Goal: Transaction & Acquisition: Register for event/course

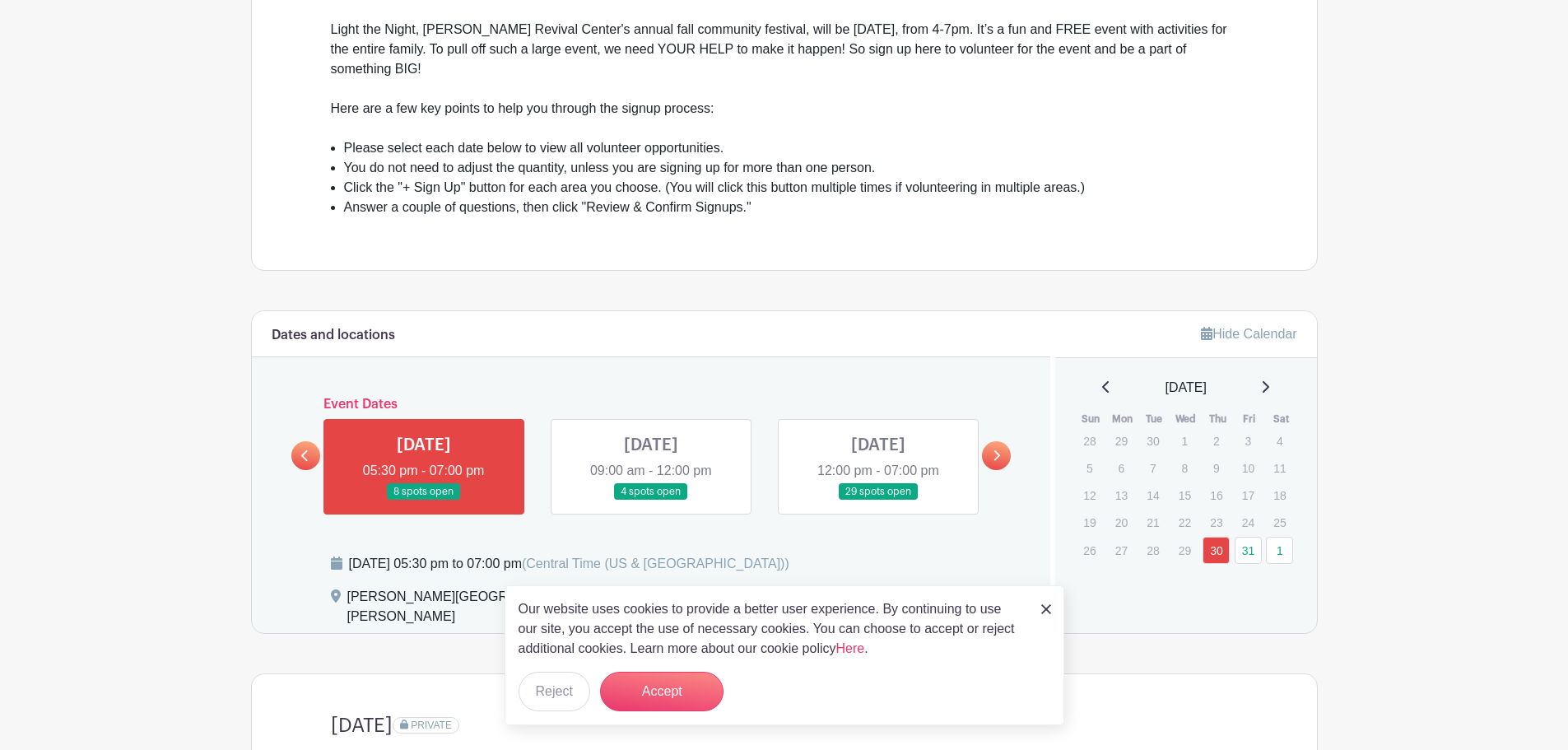
scroll to position [576, 0]
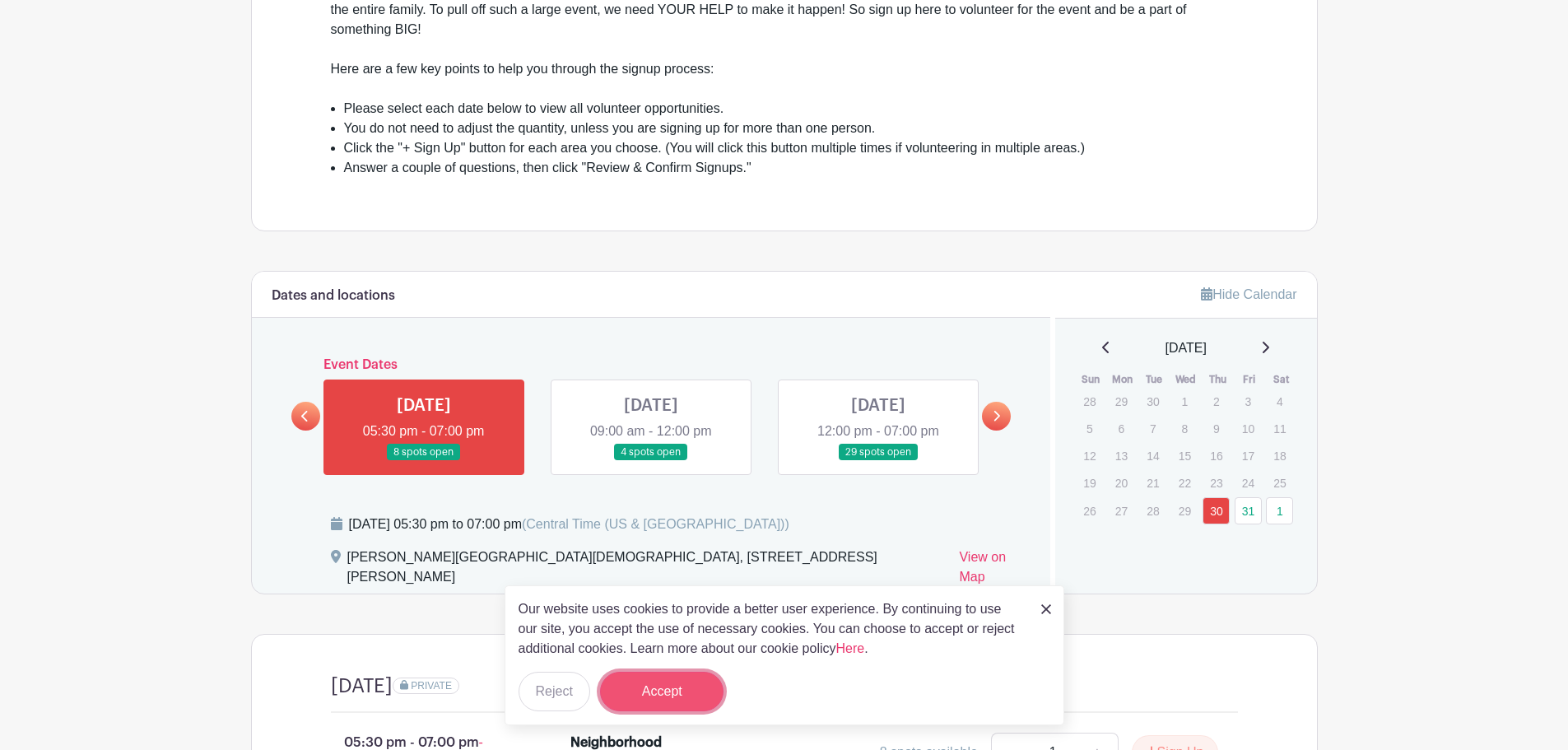
click at [675, 690] on button "Accept" at bounding box center [662, 691] width 123 height 39
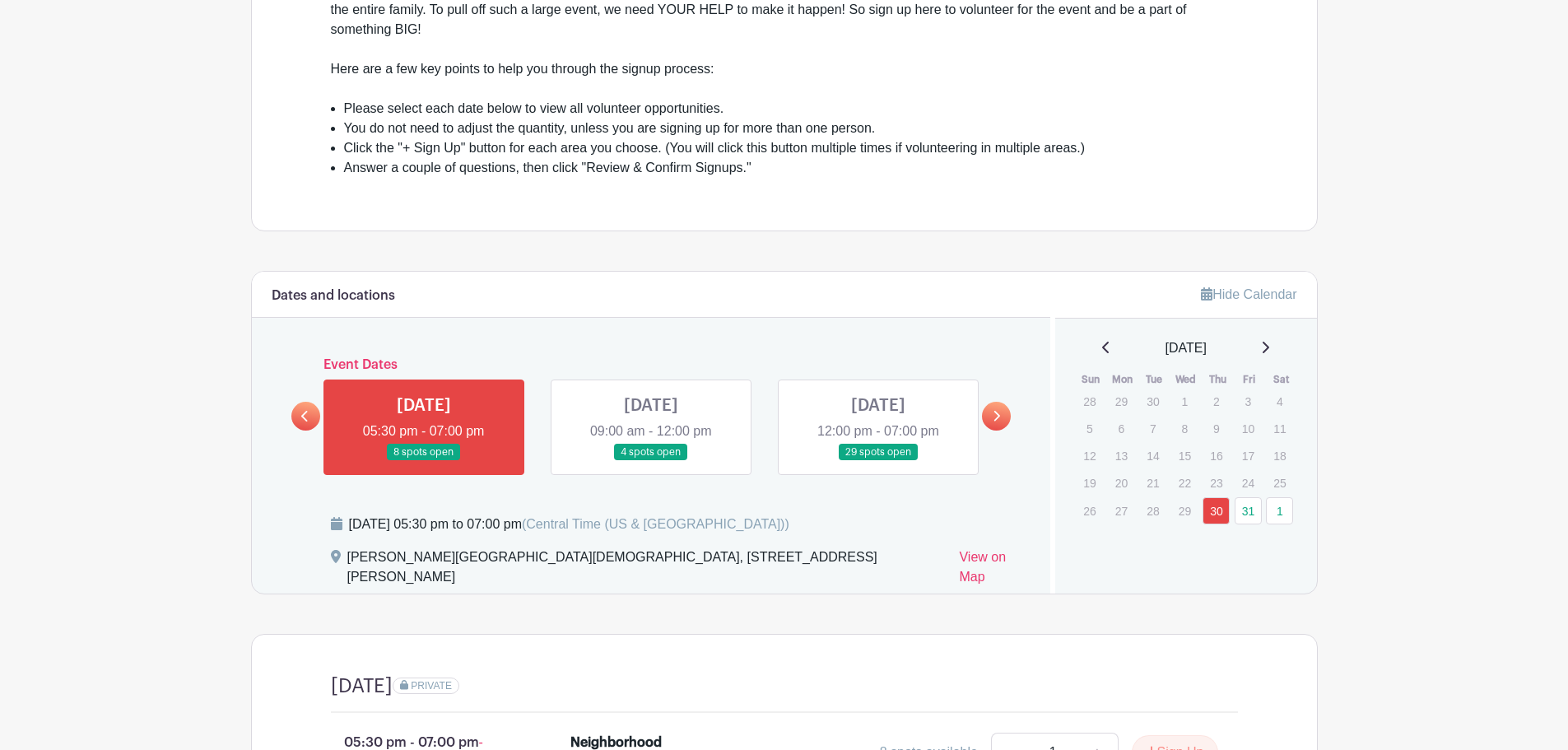
click at [1004, 411] on link at bounding box center [996, 416] width 29 height 29
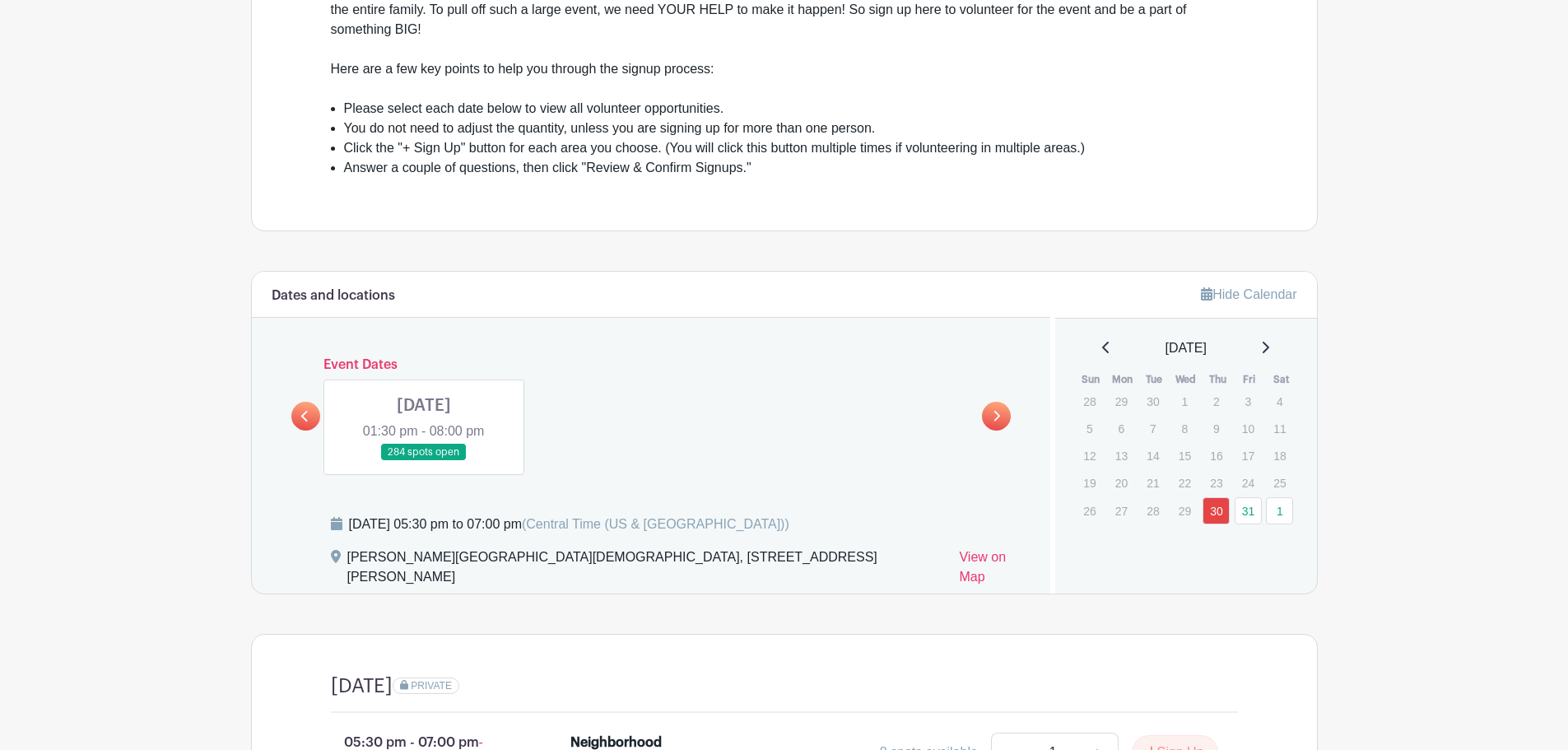
click at [424, 461] on link at bounding box center [424, 461] width 0 height 0
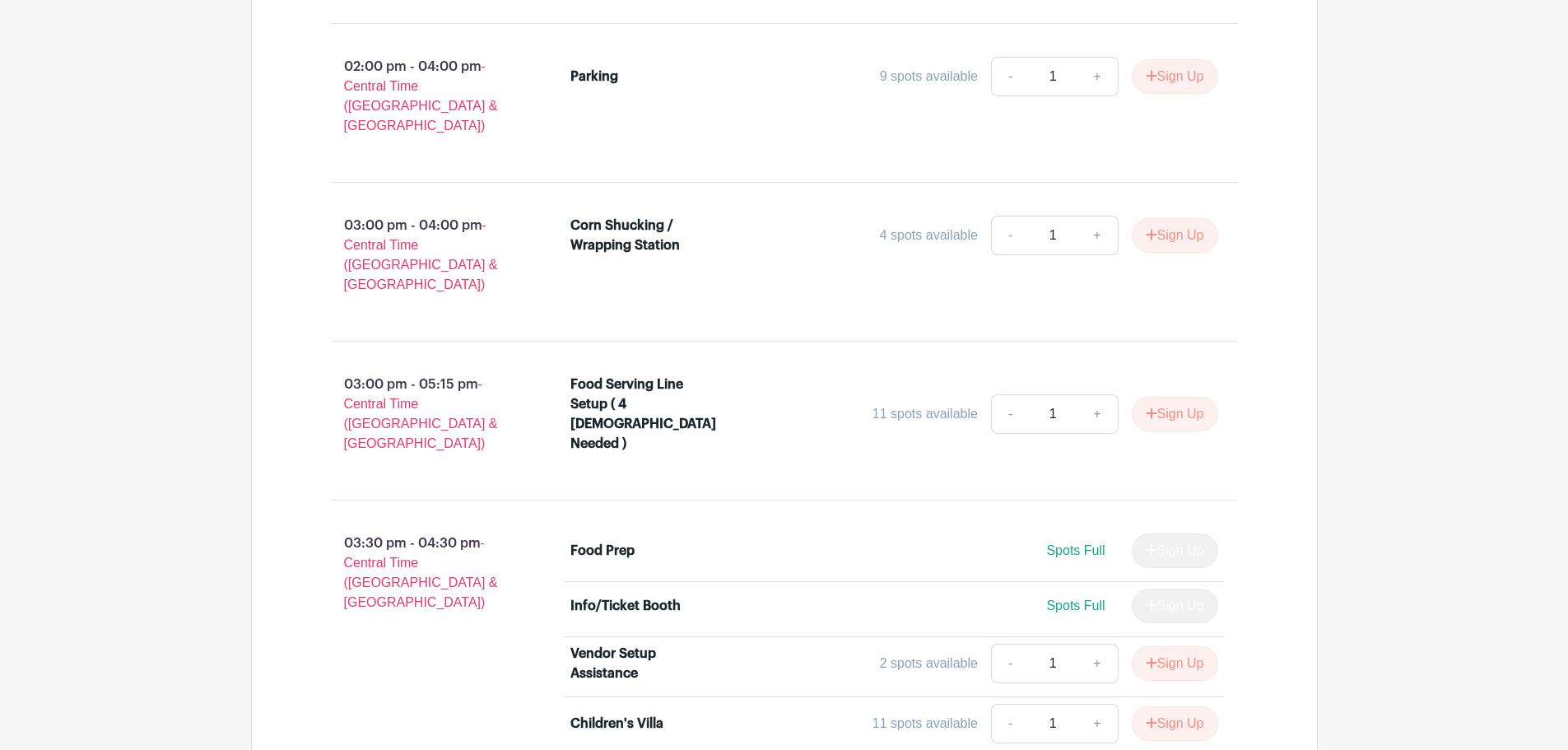
scroll to position [1647, 0]
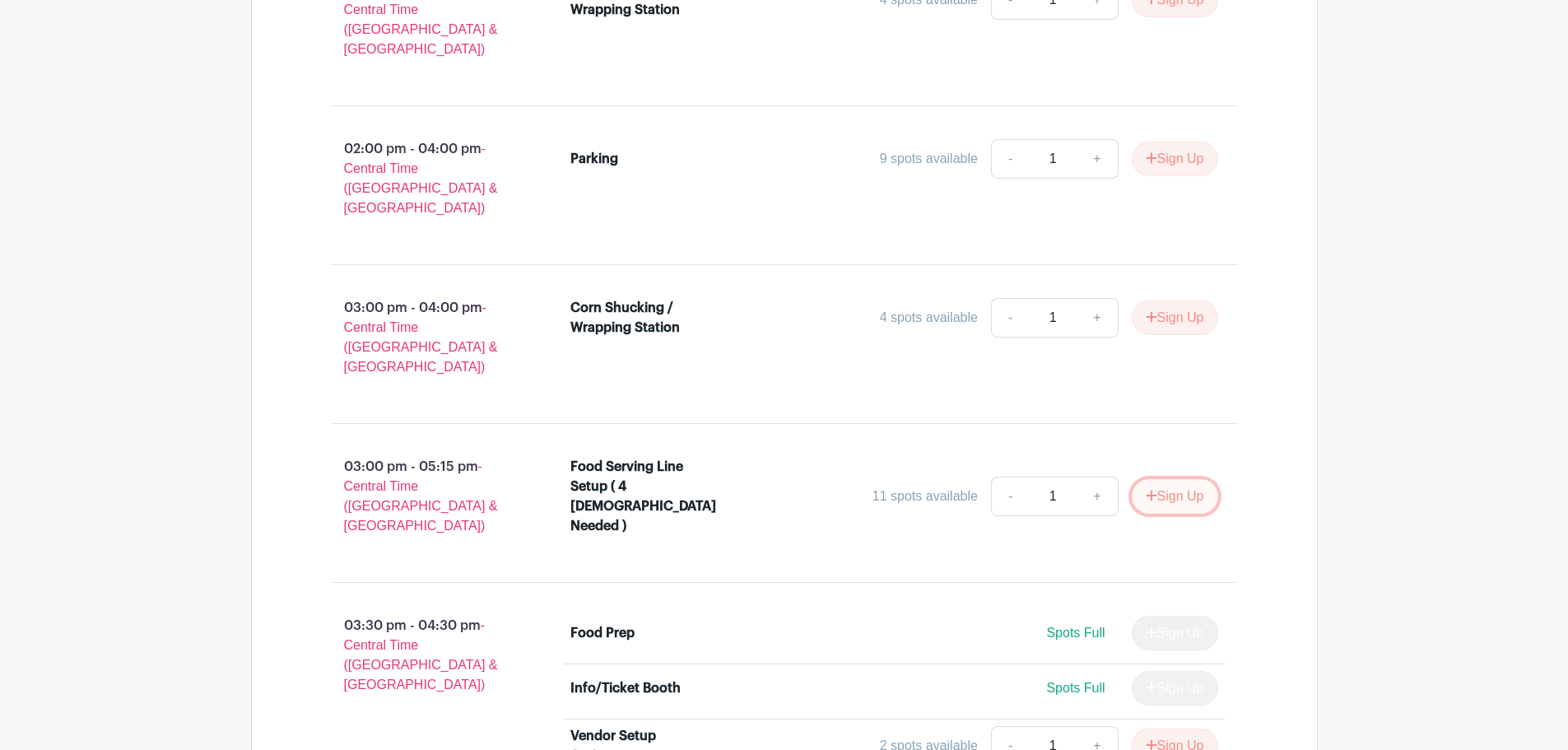
click at [1178, 479] on button "Sign Up" at bounding box center [1175, 496] width 86 height 34
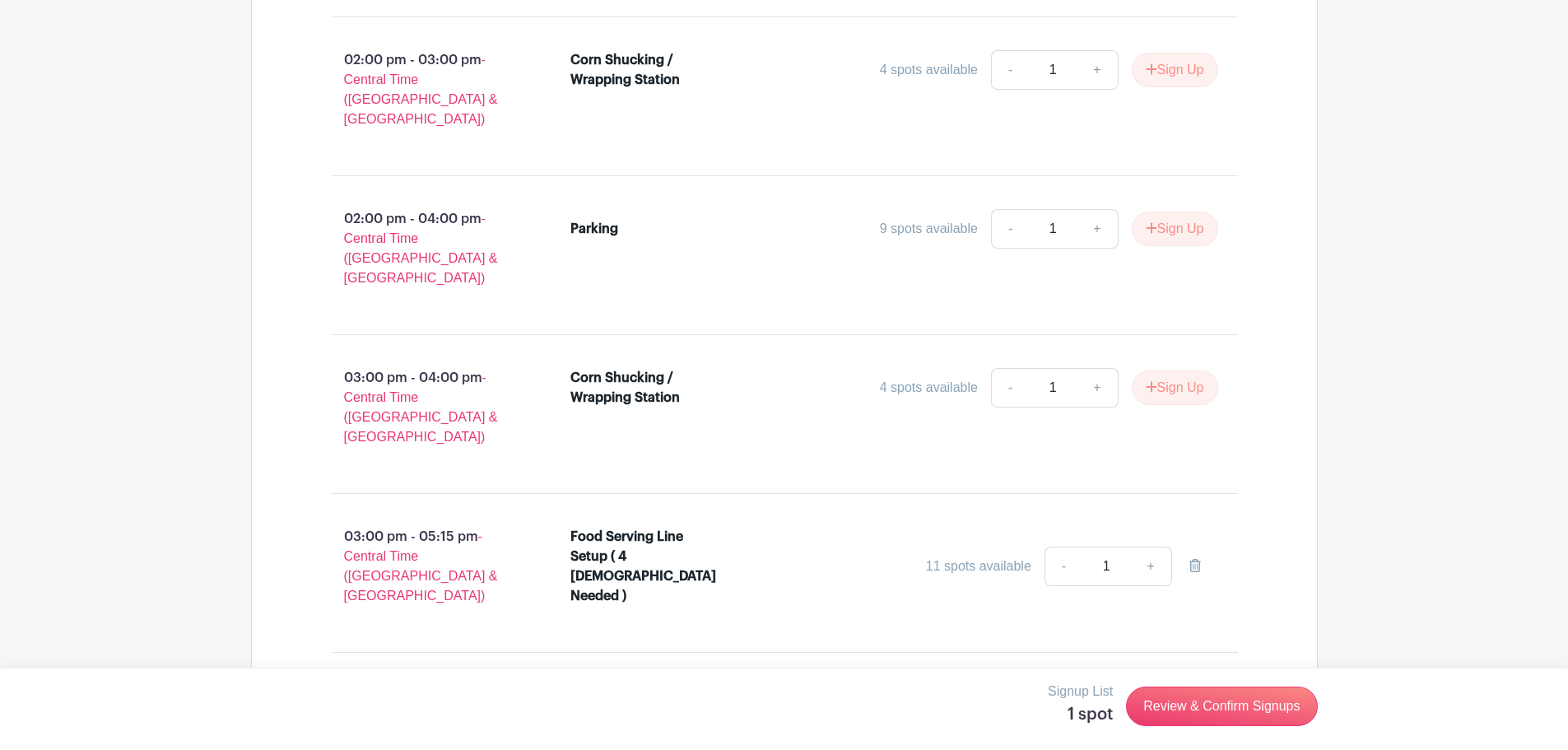
scroll to position [1565, 0]
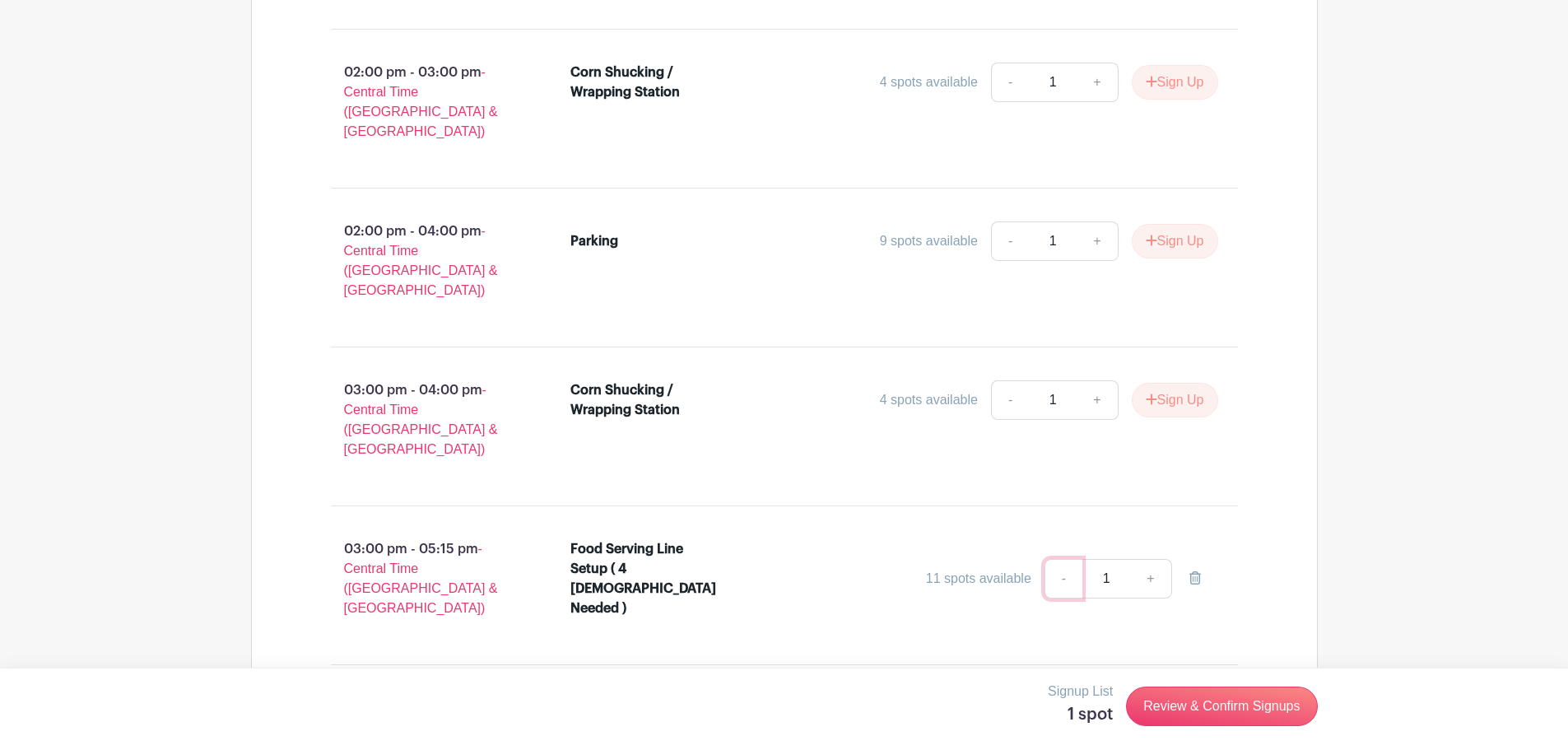
click at [1067, 560] on link "-" at bounding box center [1063, 579] width 38 height 39
click at [1063, 560] on link "-" at bounding box center [1063, 579] width 38 height 39
click at [1195, 571] on icon at bounding box center [1196, 578] width 12 height 13
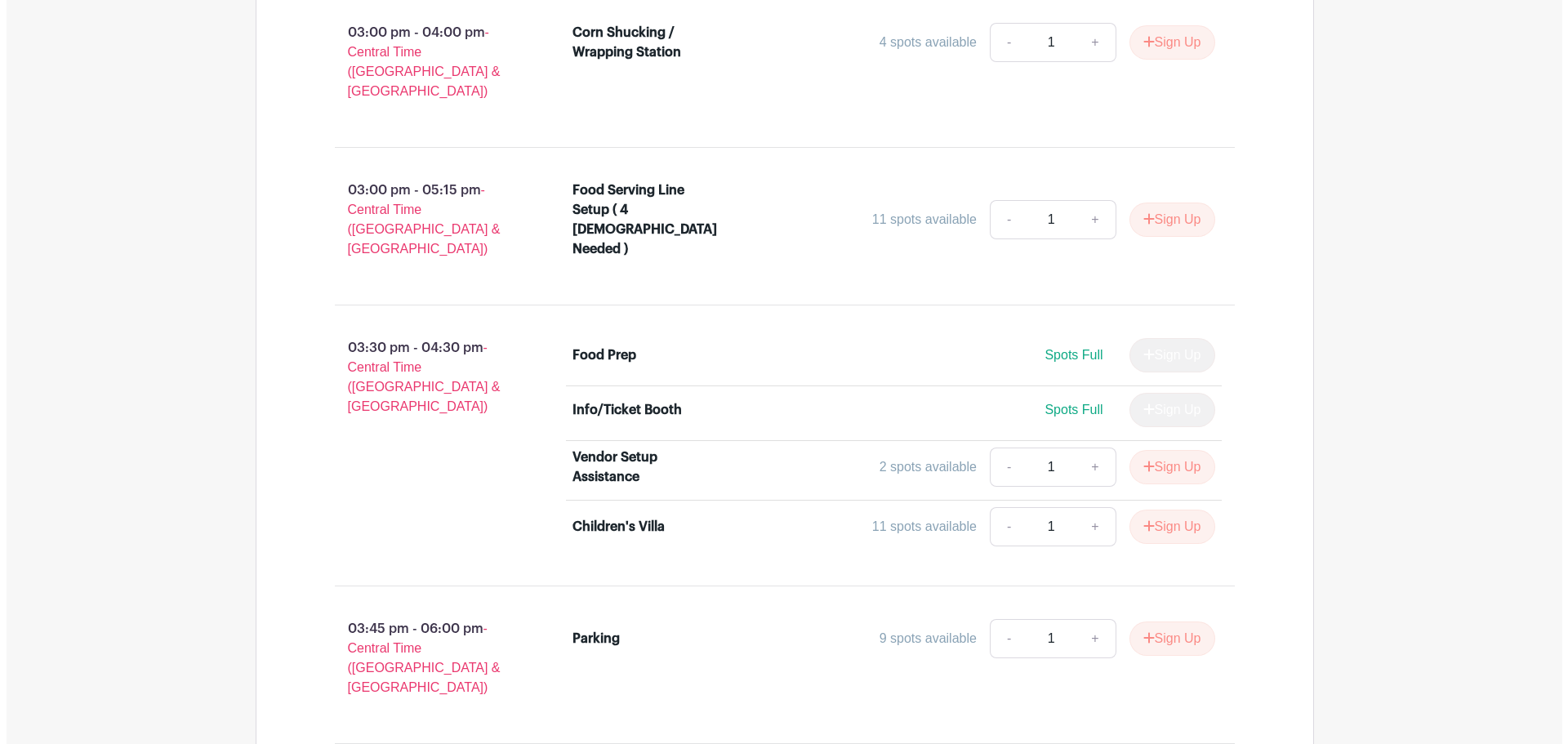
scroll to position [1879, 0]
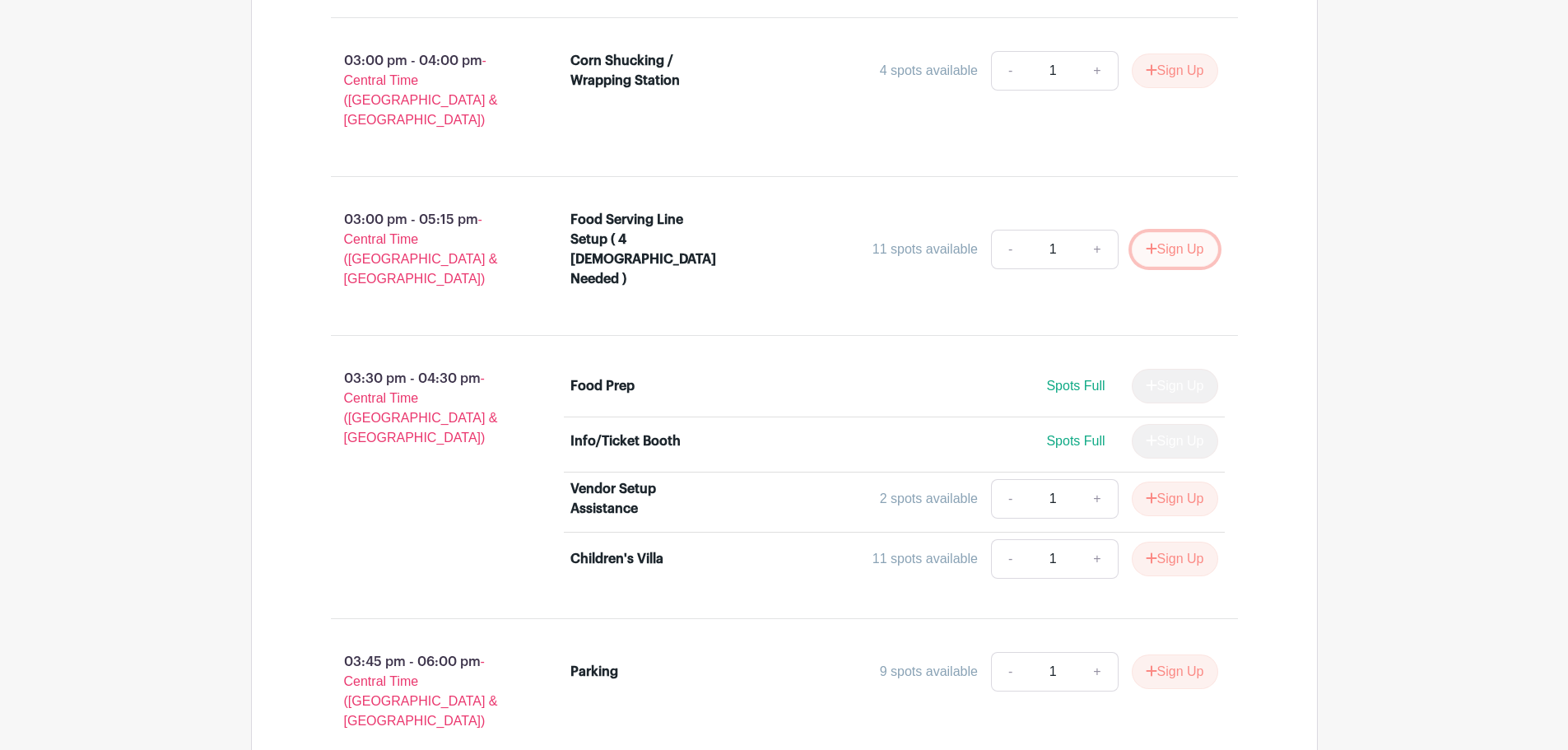
click at [1170, 232] on button "Sign Up" at bounding box center [1175, 249] width 86 height 34
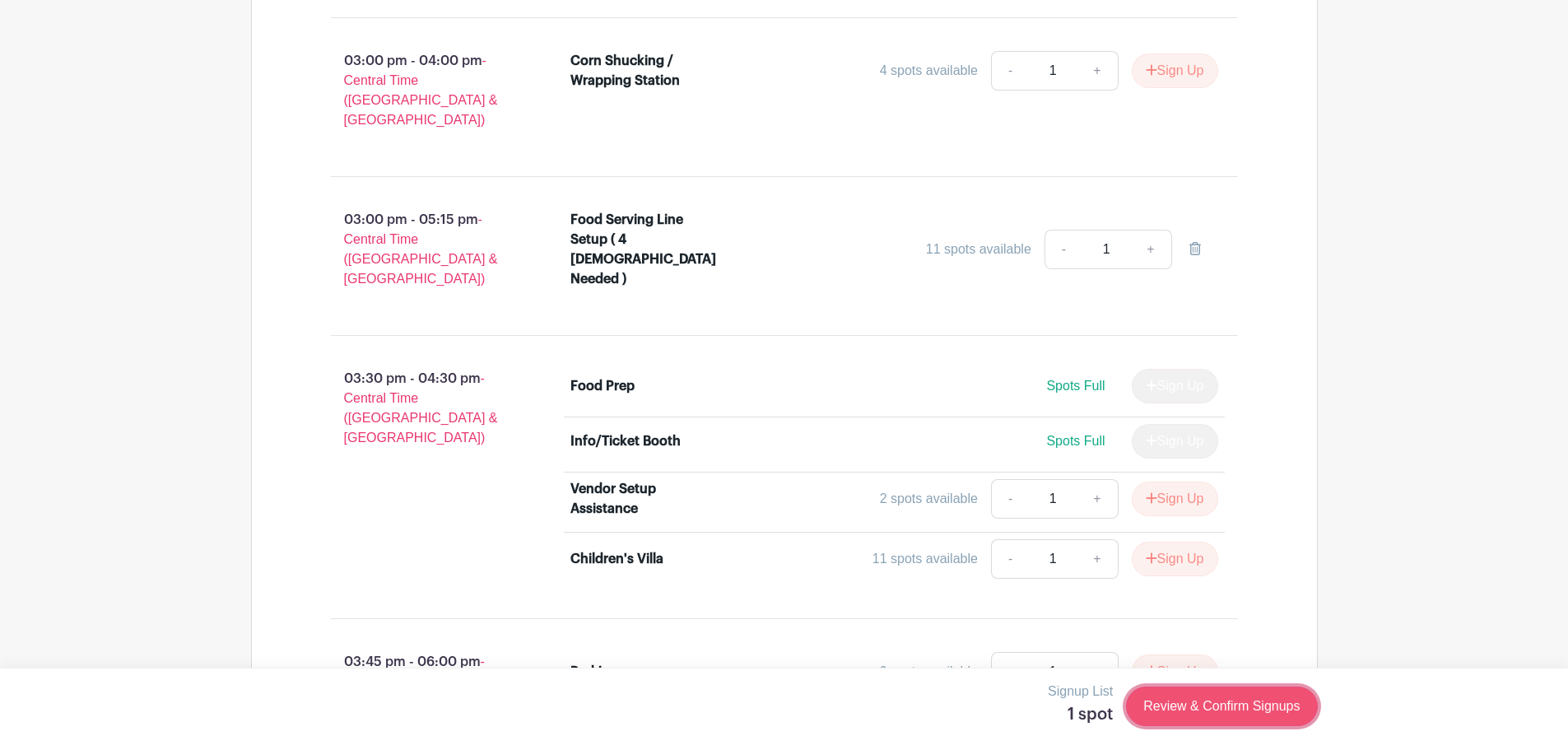
click at [1206, 701] on link "Review & Confirm Signups" at bounding box center [1222, 706] width 191 height 39
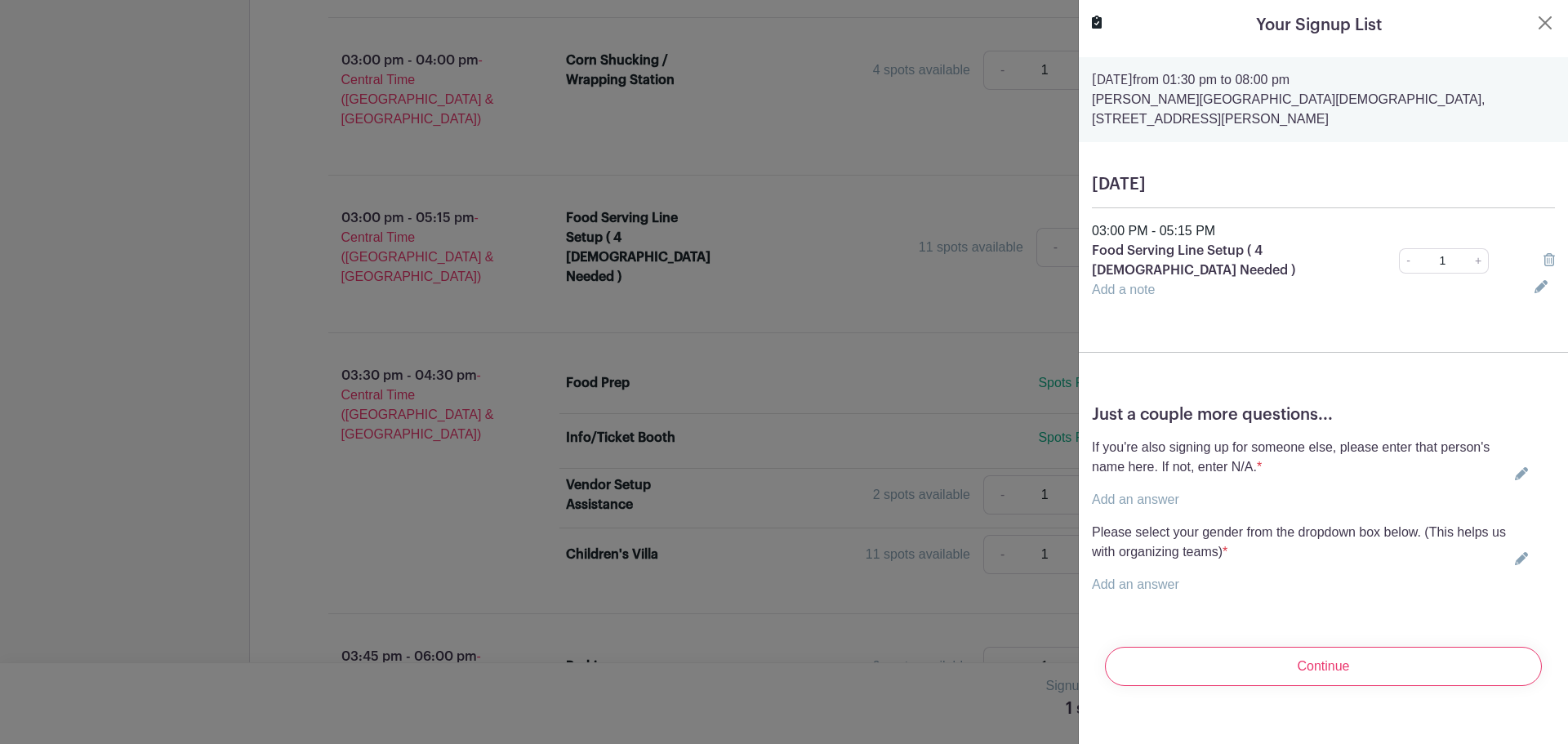
click at [1154, 493] on link "Add an answer" at bounding box center [1135, 499] width 87 height 14
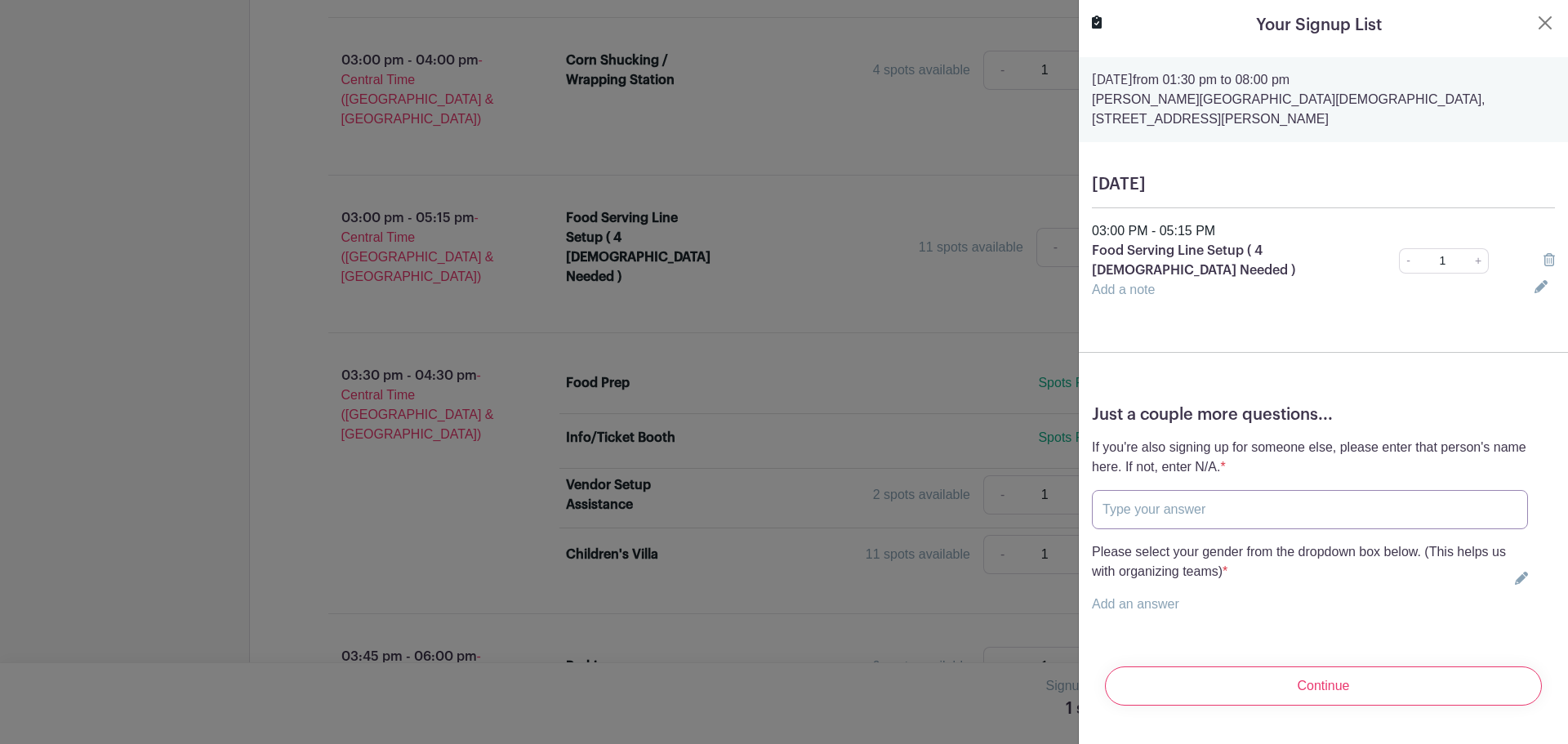
click at [1168, 490] on input "text" at bounding box center [1310, 509] width 436 height 39
type input "N/A"
click at [1170, 598] on link "Add an answer" at bounding box center [1135, 604] width 87 height 14
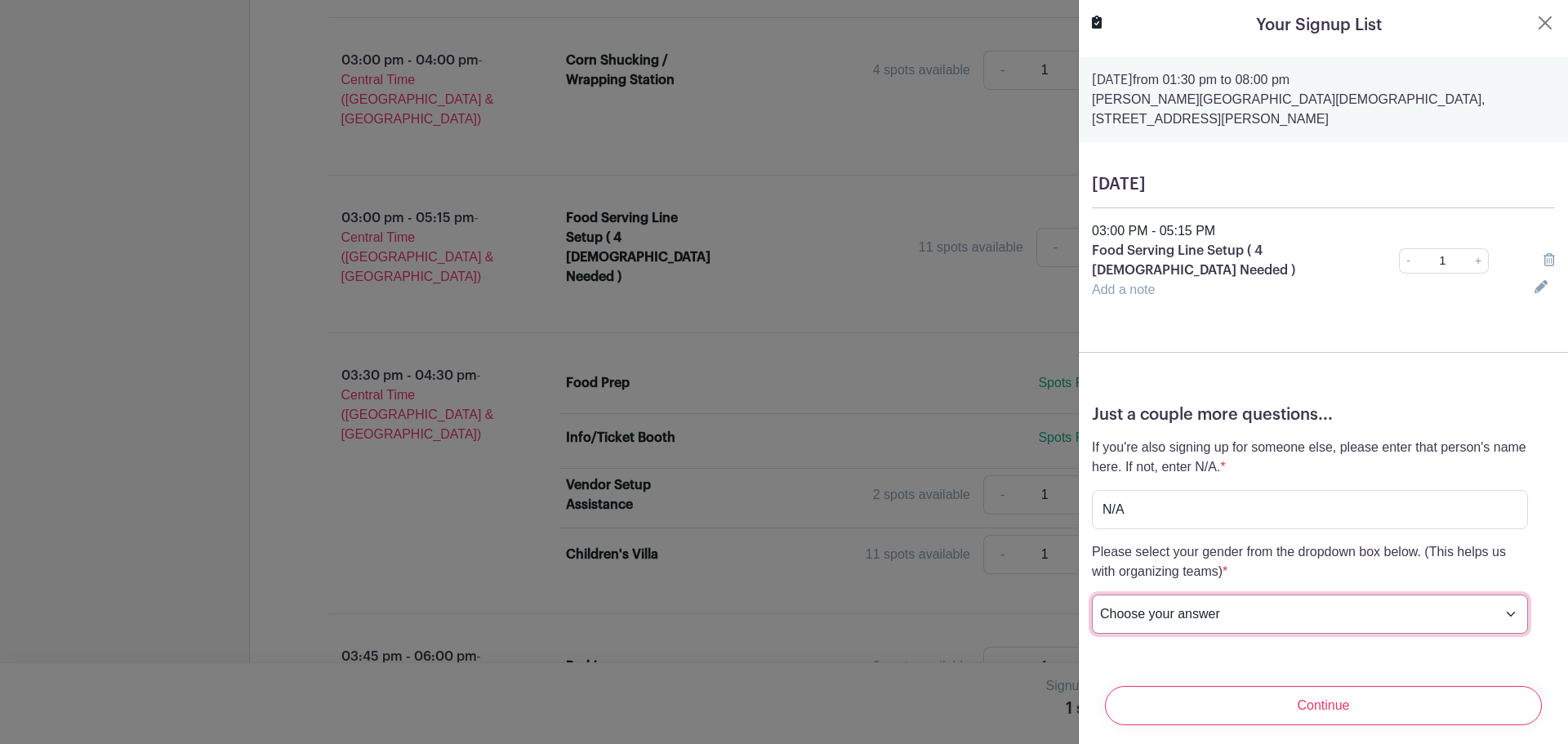
click at [1496, 595] on select "Choose your answer [DEMOGRAPHIC_DATA] [DEMOGRAPHIC_DATA] I prefer not to answer" at bounding box center [1310, 614] width 436 height 39
select select "5152"
click at [1092, 595] on select "Choose your answer [DEMOGRAPHIC_DATA] [DEMOGRAPHIC_DATA] I prefer not to answer" at bounding box center [1310, 614] width 436 height 39
click at [1105, 283] on link "Add a note" at bounding box center [1124, 290] width 63 height 14
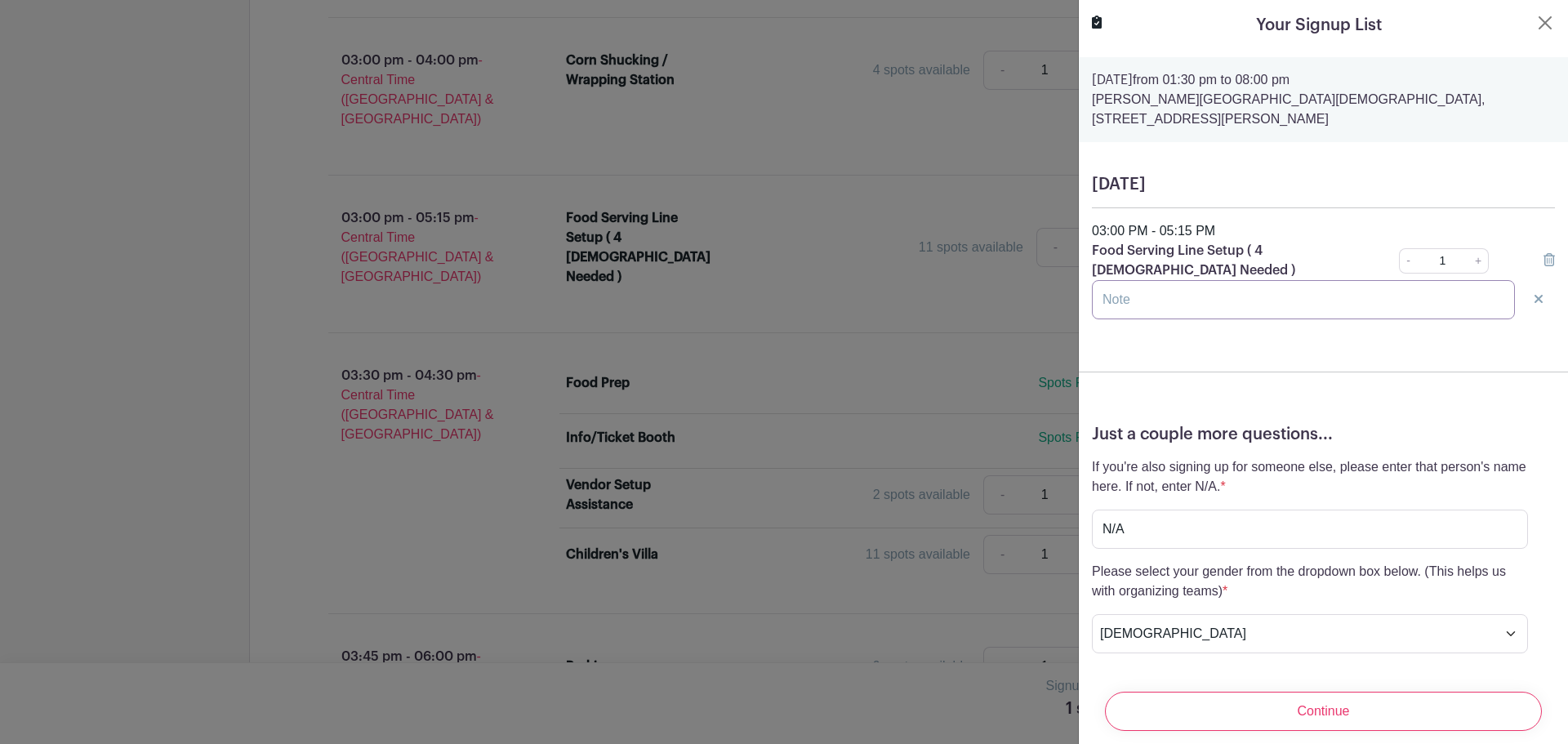
click at [1136, 280] on input "text" at bounding box center [1303, 300] width 423 height 39
type input "i"
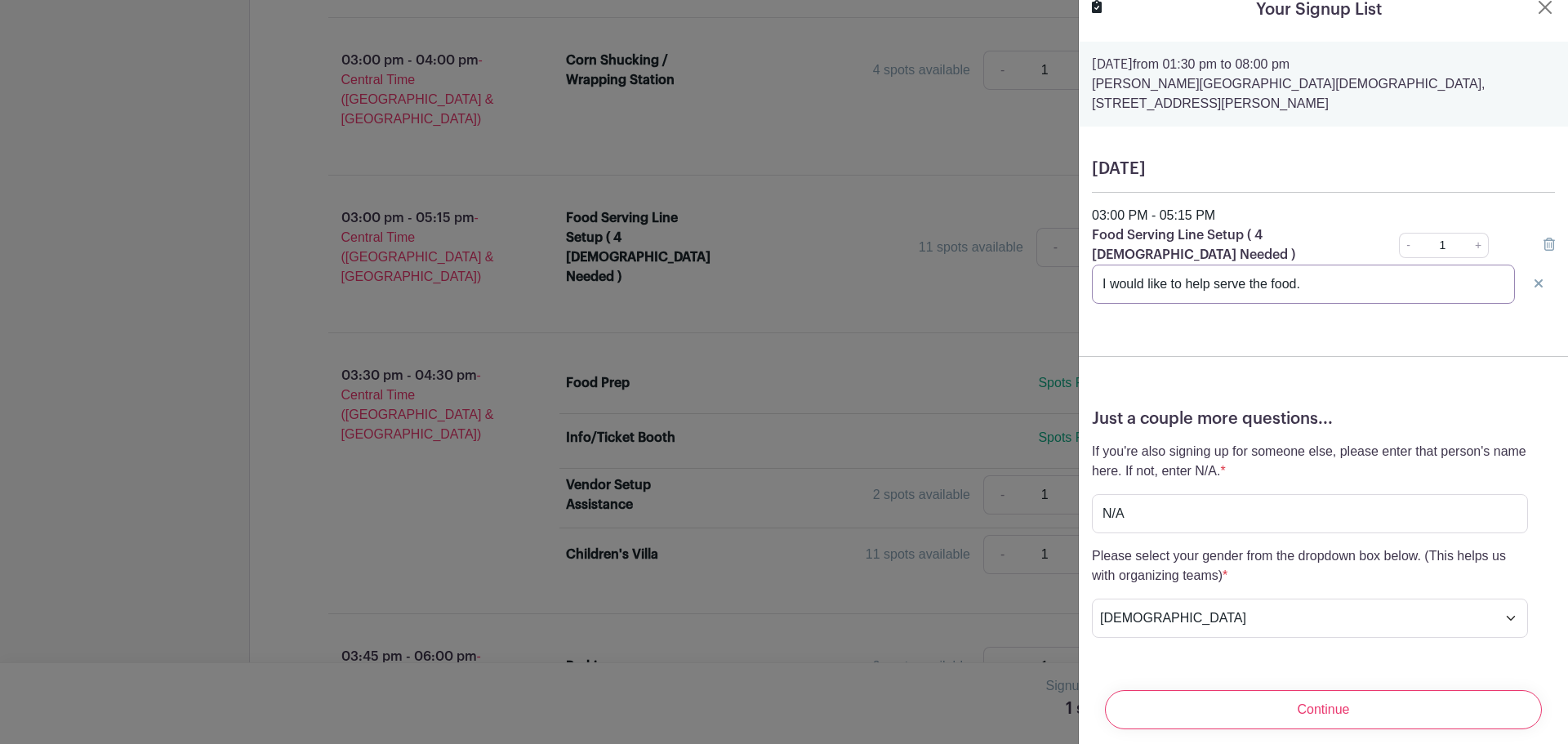
scroll to position [20, 0]
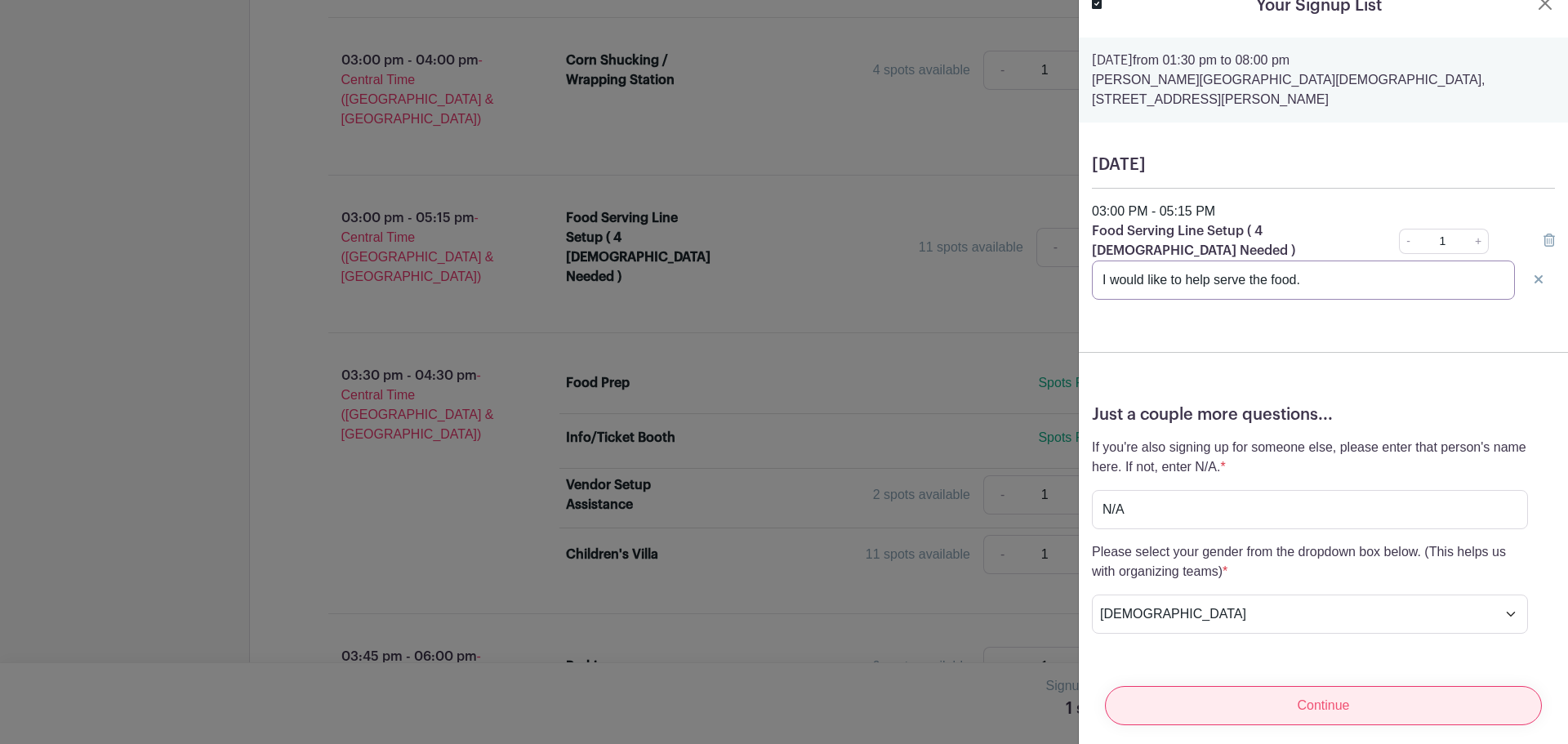
type input "I would like to help serve the food."
click at [1350, 689] on input "Continue" at bounding box center [1323, 706] width 437 height 39
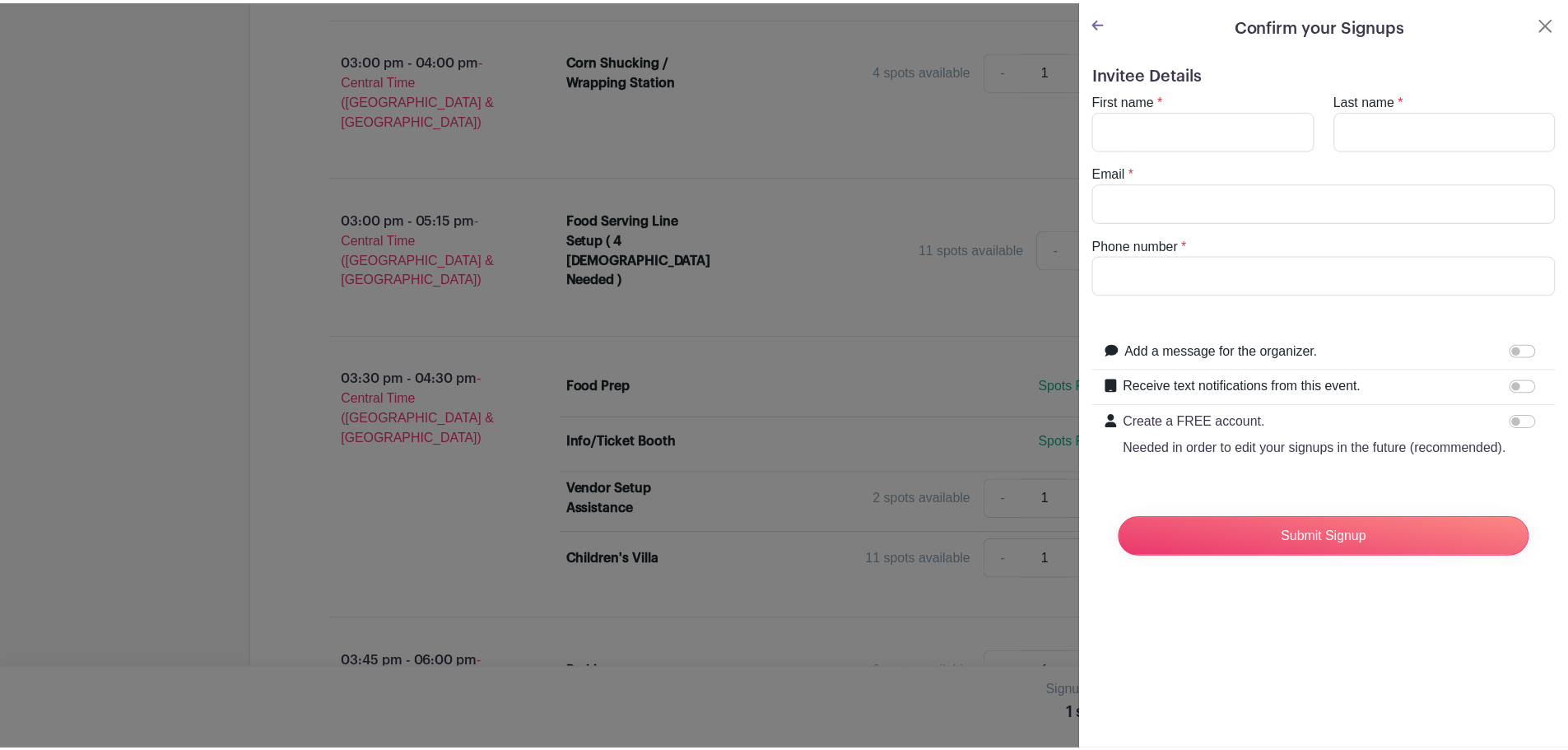
scroll to position [0, 0]
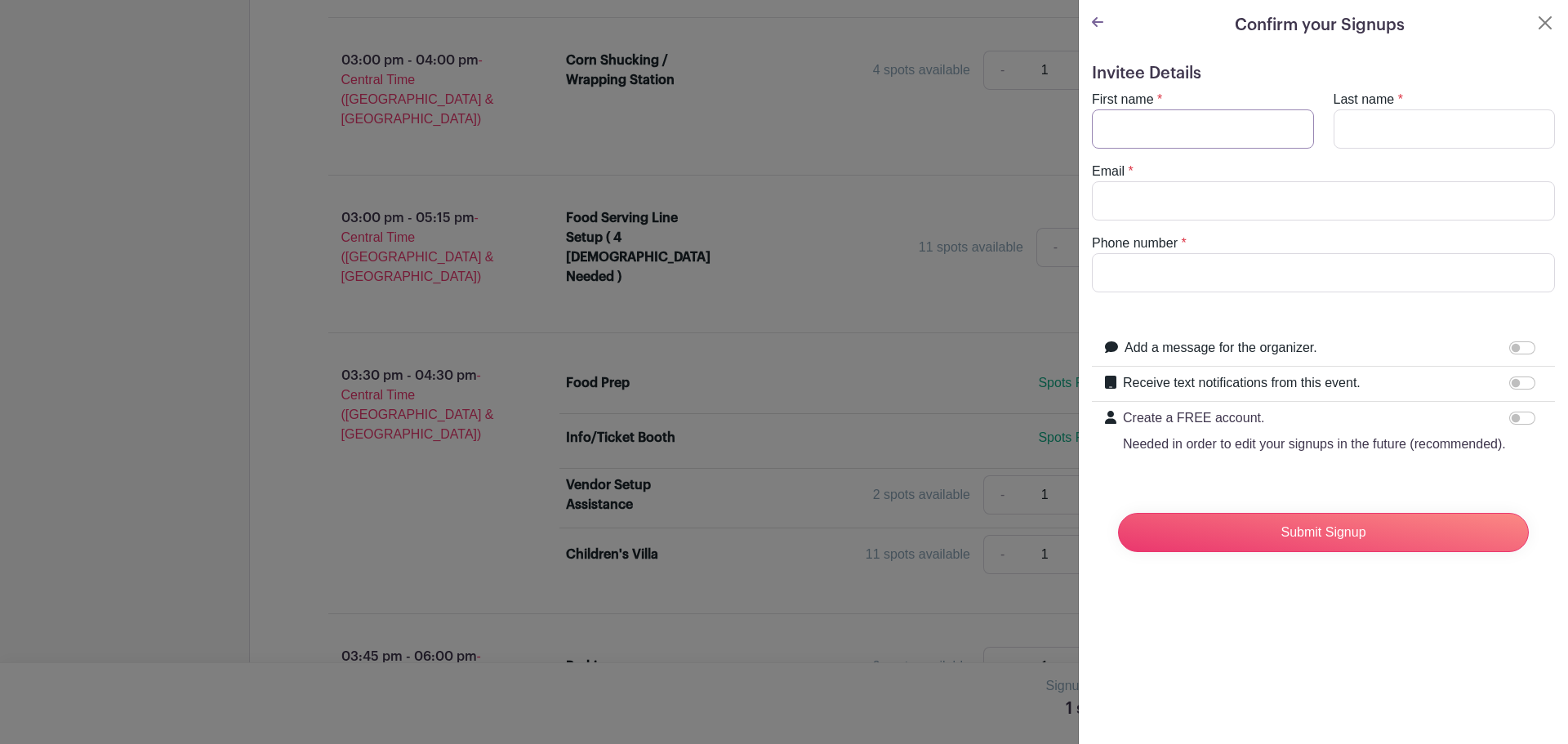
click at [1149, 122] on input "First name" at bounding box center [1203, 129] width 222 height 39
type input "[PERSON_NAME]"
type input "[EMAIL_ADDRESS][DOMAIN_NAME]"
type input "7699720112"
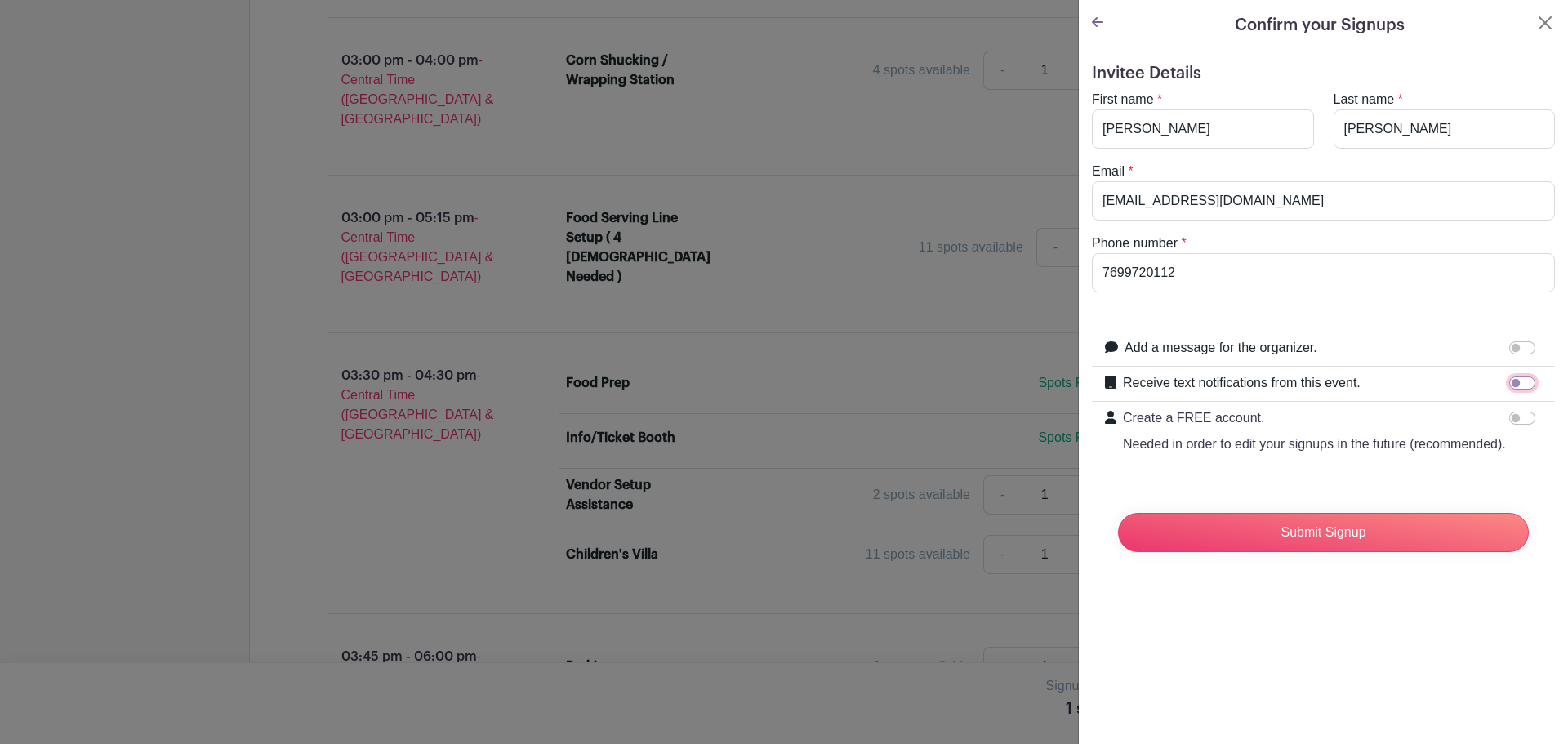
click at [1516, 379] on input "Receive text notifications from this event." at bounding box center [1521, 384] width 26 height 13
checkbox input "true"
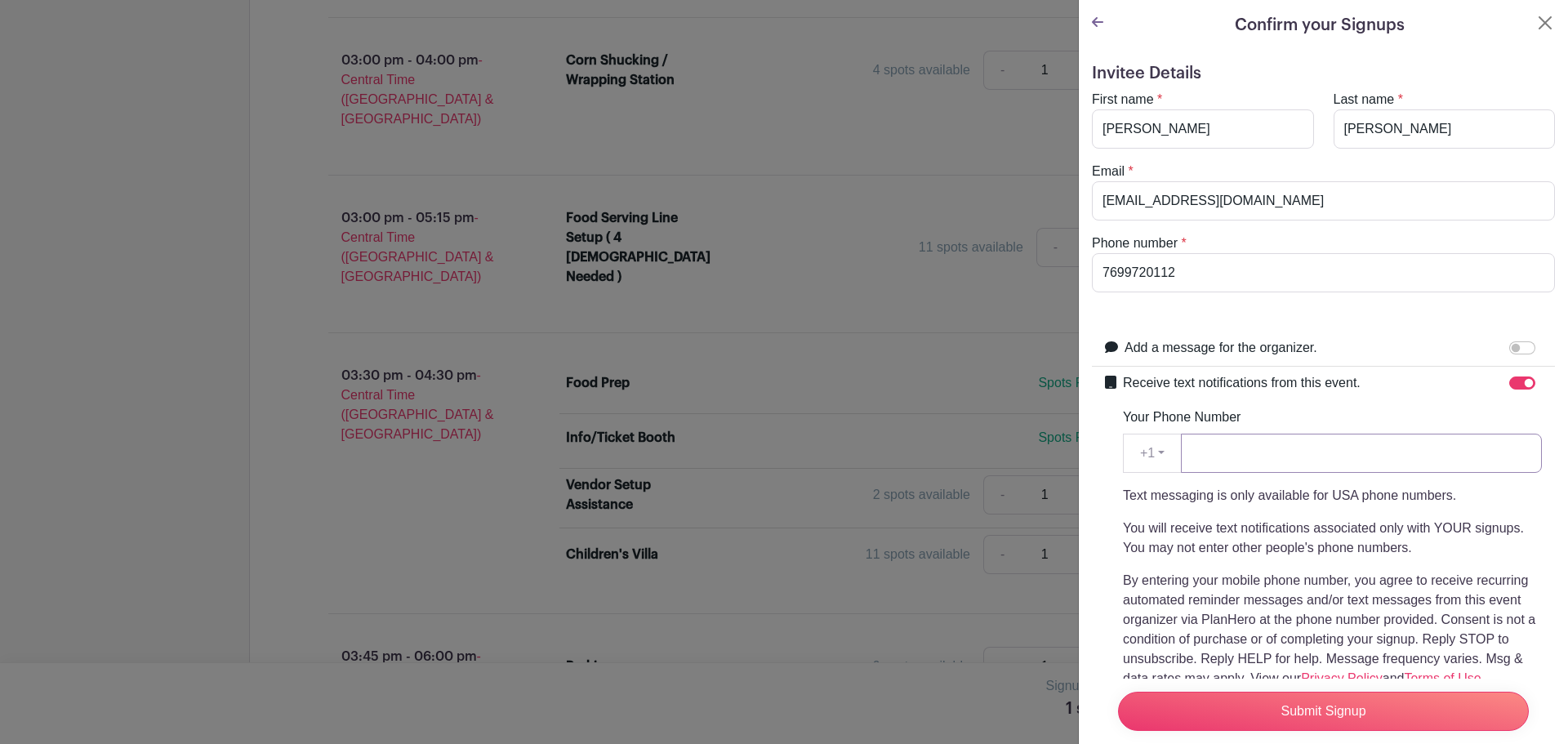
click at [1209, 456] on input "Your Phone Number" at bounding box center [1362, 453] width 361 height 39
type input "7699720112"
click at [1324, 709] on input "Submit Signup" at bounding box center [1323, 711] width 411 height 39
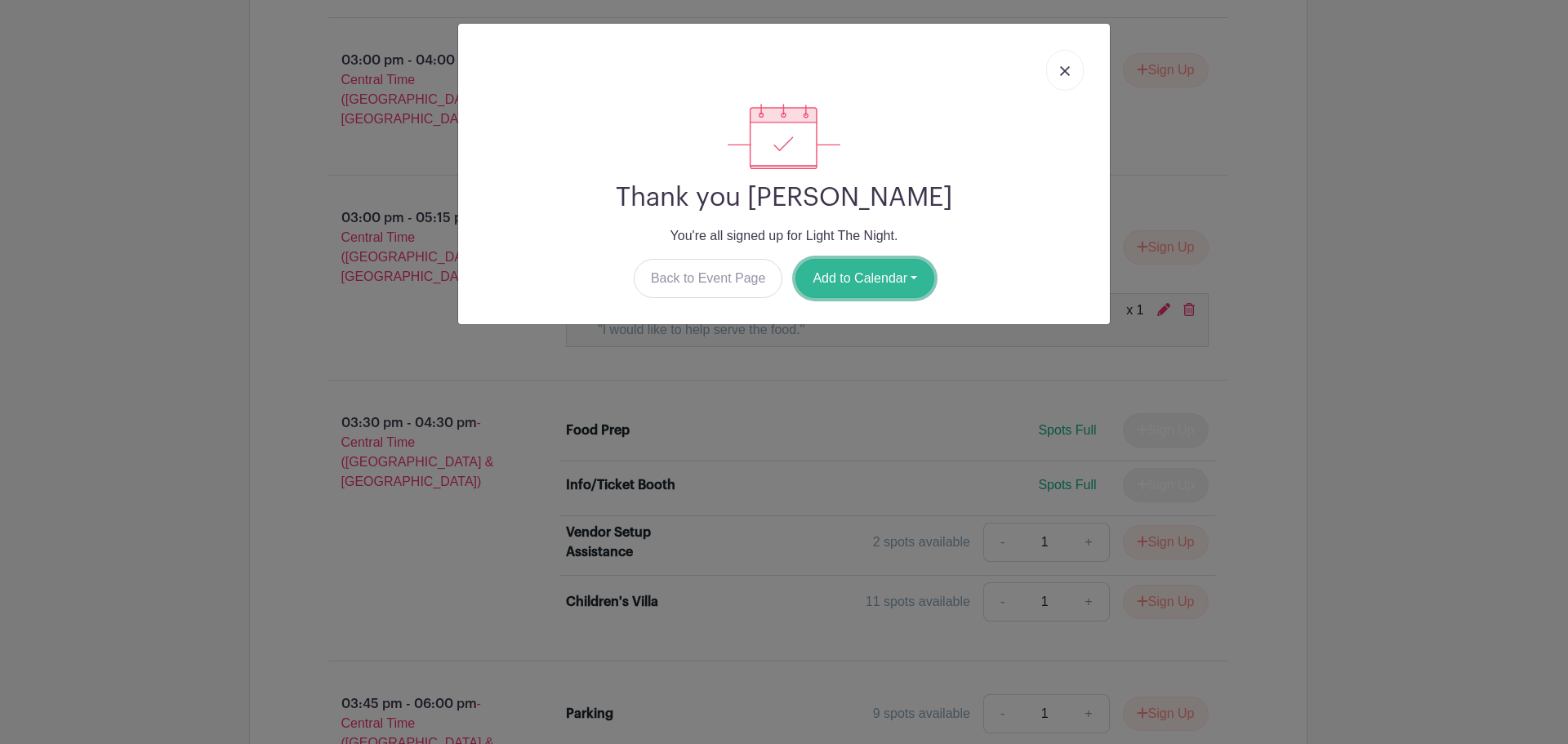
click at [847, 270] on button "Add to Calendar" at bounding box center [864, 278] width 139 height 39
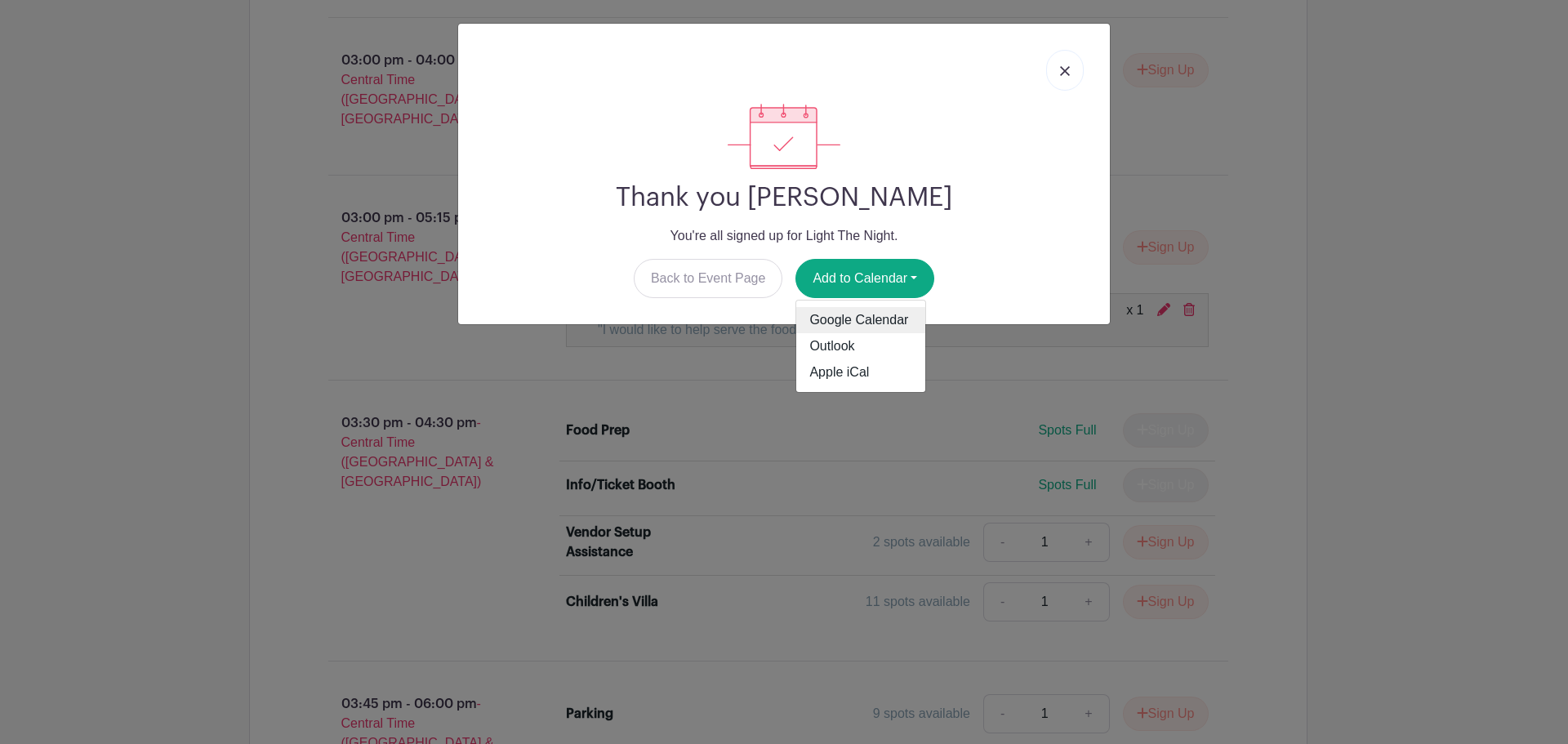
click at [864, 320] on link "Google Calendar" at bounding box center [860, 320] width 129 height 26
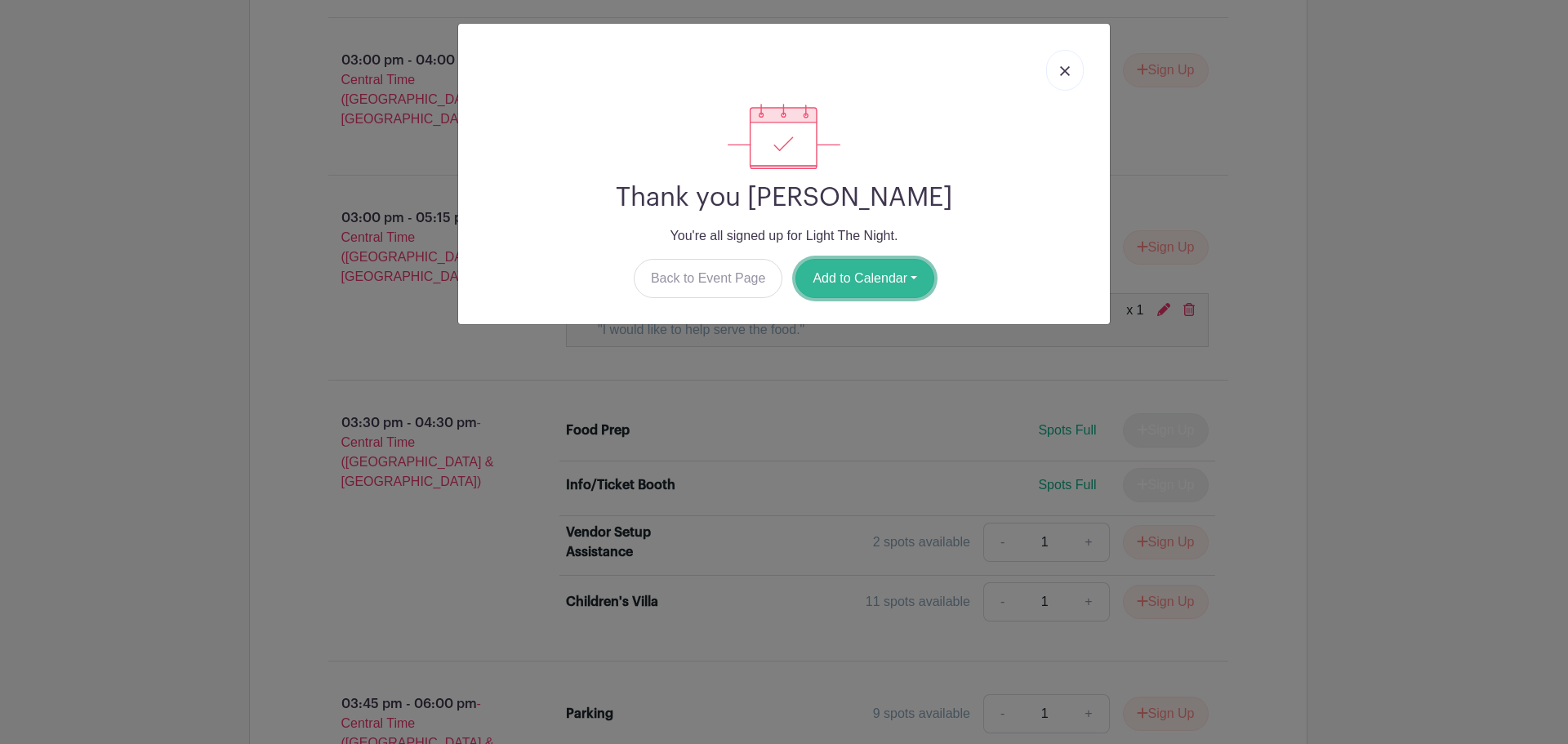
click at [856, 281] on button "Add to Calendar" at bounding box center [864, 278] width 139 height 39
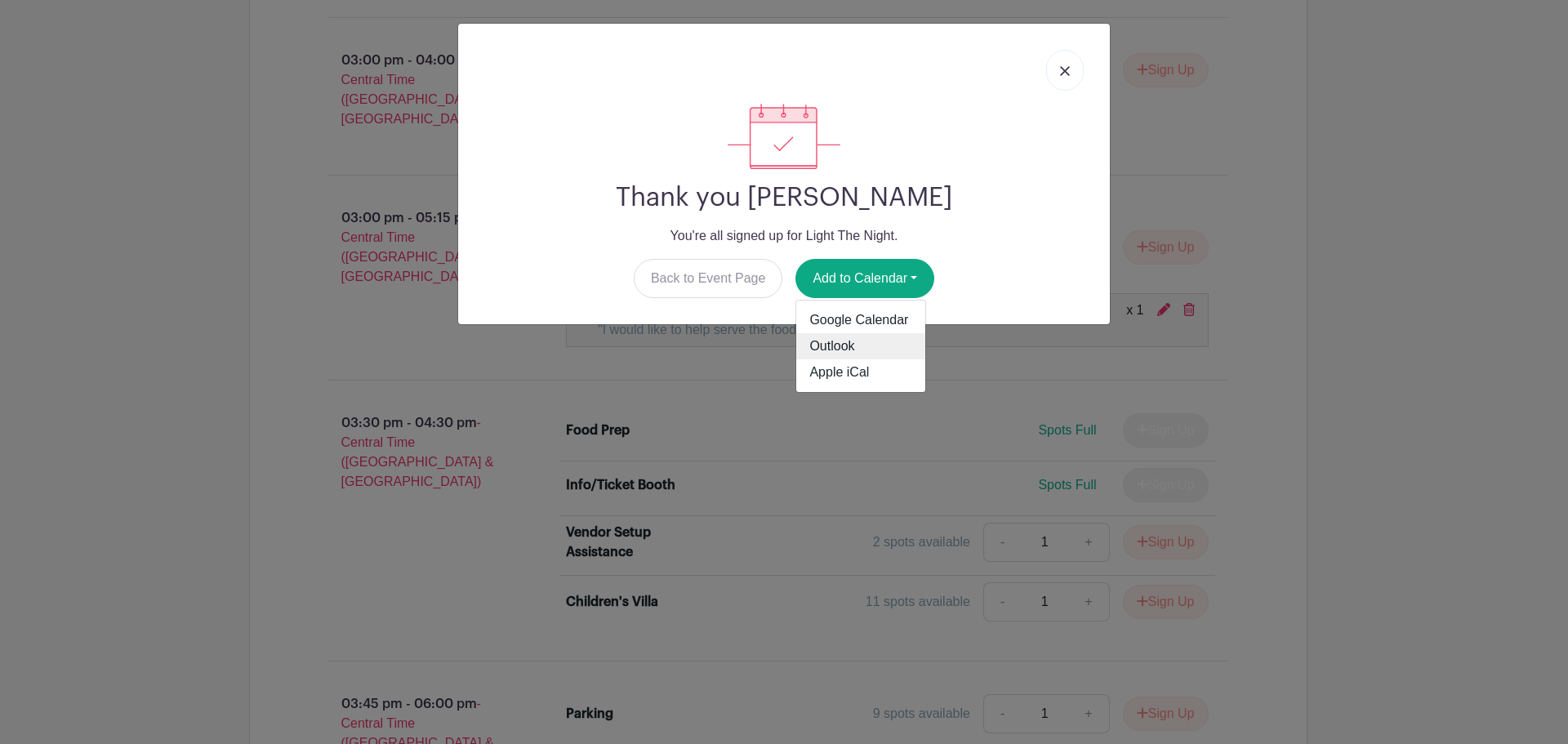
click at [832, 349] on link "Outlook" at bounding box center [860, 346] width 129 height 26
click at [1058, 61] on link at bounding box center [1065, 70] width 37 height 41
